Goal: Task Accomplishment & Management: Use online tool/utility

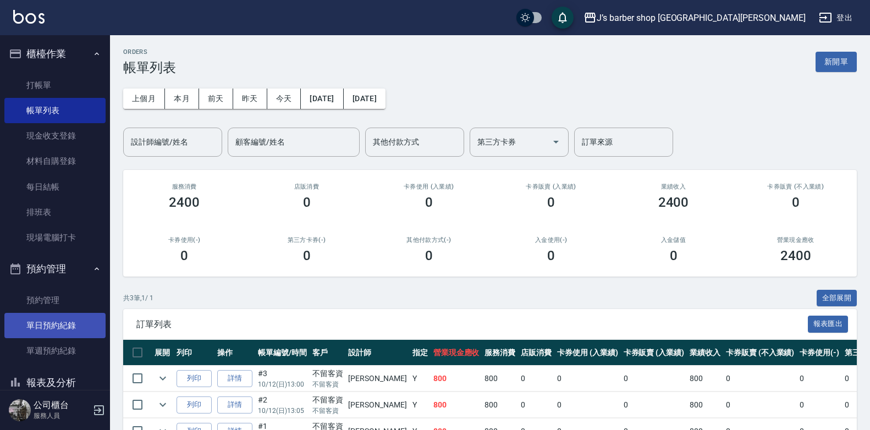
drag, startPoint x: 33, startPoint y: 301, endPoint x: 10, endPoint y: 314, distance: 26.1
click at [33, 301] on link "預約管理" at bounding box center [54, 300] width 101 height 25
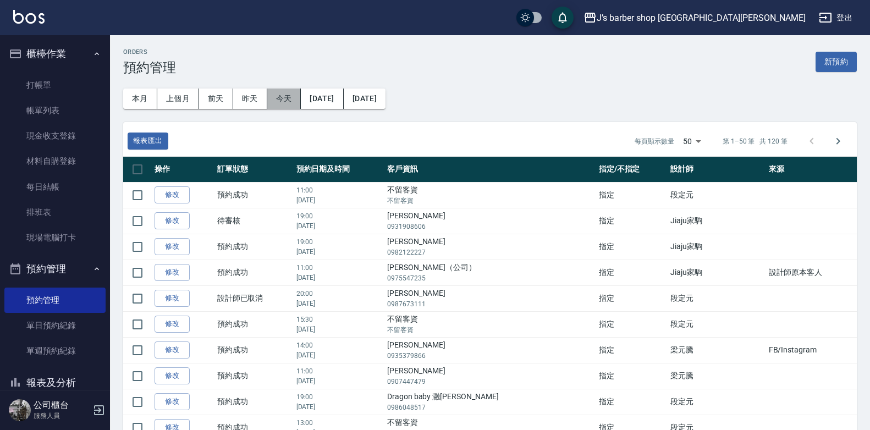
click at [283, 94] on button "今天" at bounding box center [284, 99] width 34 height 20
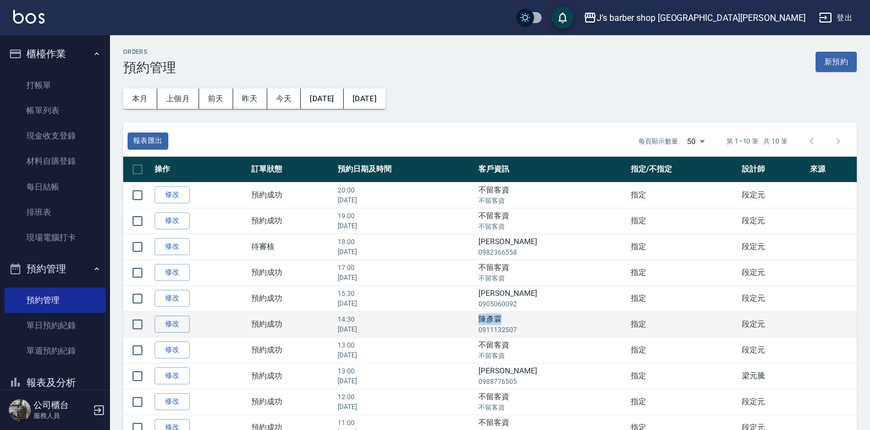
drag, startPoint x: 511, startPoint y: 319, endPoint x: 530, endPoint y: 319, distance: 18.7
click at [530, 319] on td "[PERSON_NAME]0911132507" at bounding box center [552, 324] width 152 height 26
copy td "陳彥霖"
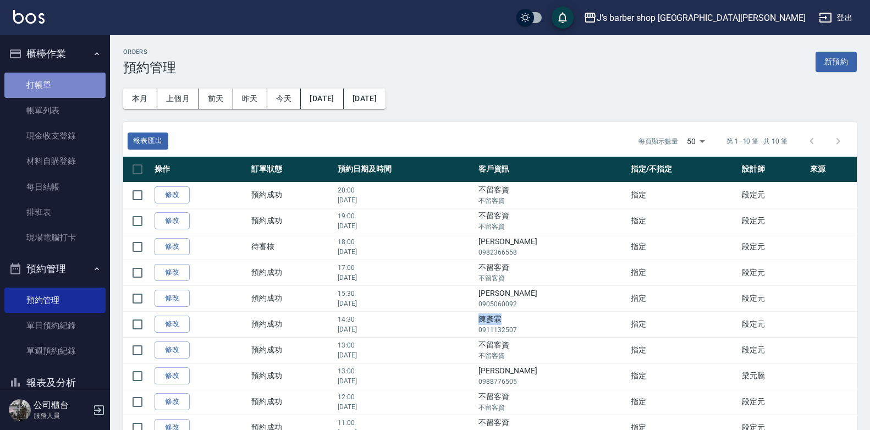
click at [64, 83] on link "打帳單" at bounding box center [54, 85] width 101 height 25
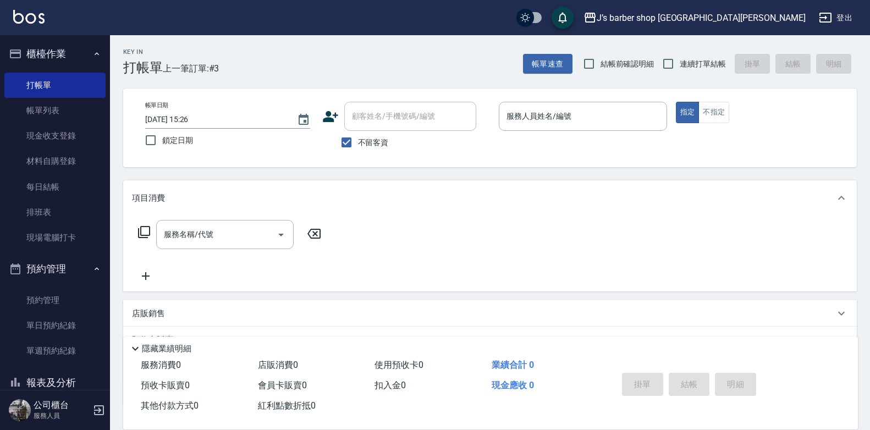
click at [376, 136] on label "不留客資" at bounding box center [362, 142] width 54 height 23
click at [358, 136] on input "不留客資" at bounding box center [346, 142] width 23 height 23
checkbox input "false"
click at [377, 121] on input "顧客姓名/手機號碼/編號" at bounding box center [402, 116] width 106 height 19
paste input "陳彥霖"
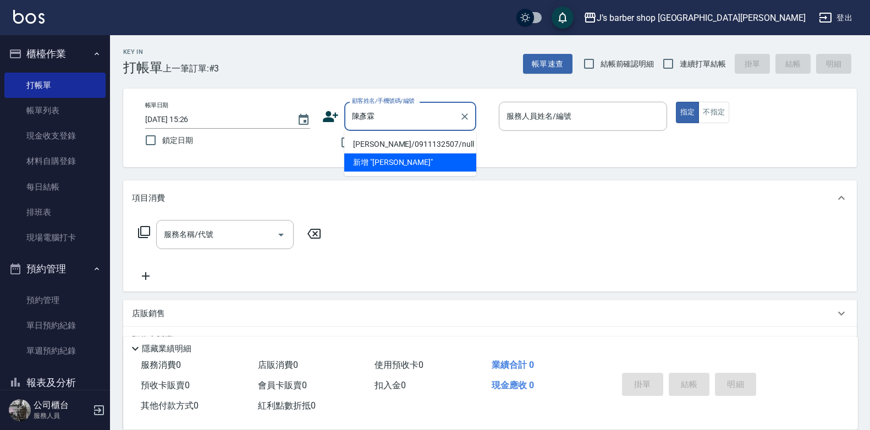
click at [417, 138] on li "[PERSON_NAME]/0911132507/null" at bounding box center [410, 144] width 132 height 18
type input "[PERSON_NAME]/0911132507/null"
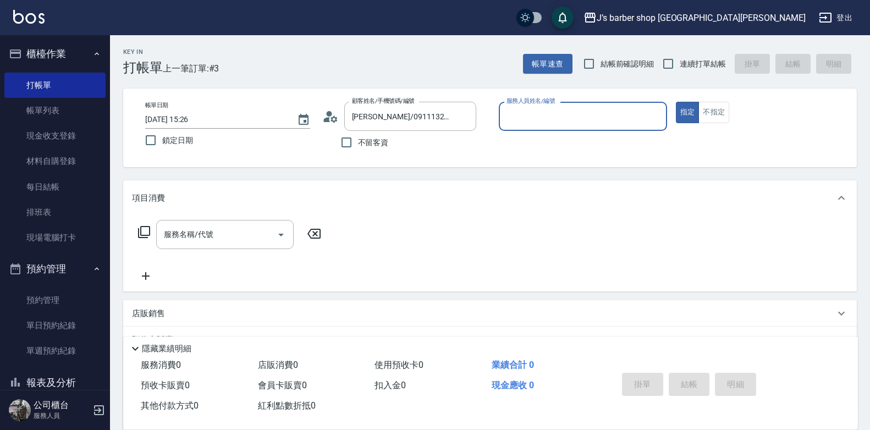
click at [545, 113] on input "服務人員姓名/編號" at bounding box center [583, 116] width 158 height 19
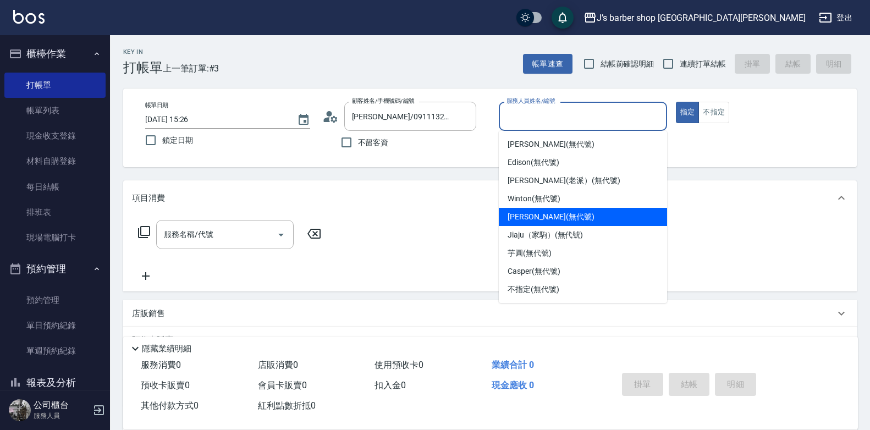
click at [561, 220] on div "[PERSON_NAME] (無代號)" at bounding box center [583, 217] width 168 height 18
type input "[PERSON_NAME](無代號)"
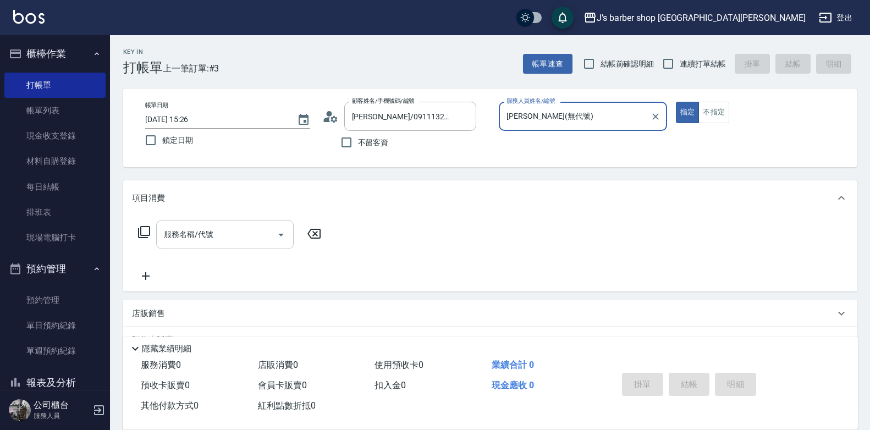
click at [201, 225] on div "服務名稱/代號 服務名稱/代號" at bounding box center [225, 234] width 138 height 29
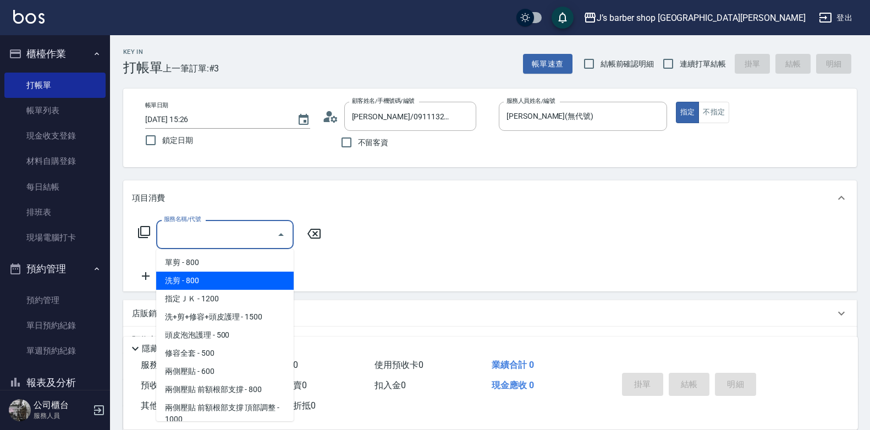
click at [227, 285] on span "洗剪 - 800" at bounding box center [225, 281] width 138 height 18
type input "洗剪(101)"
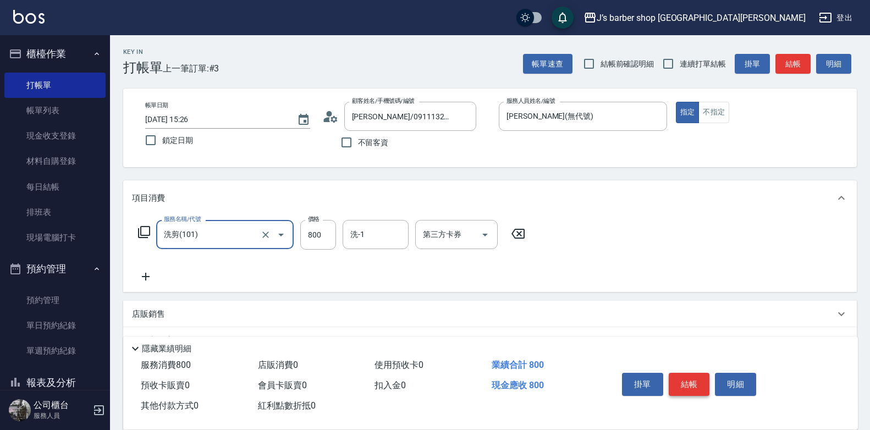
click at [681, 379] on button "結帳" at bounding box center [689, 384] width 41 height 23
